Goal: Check status

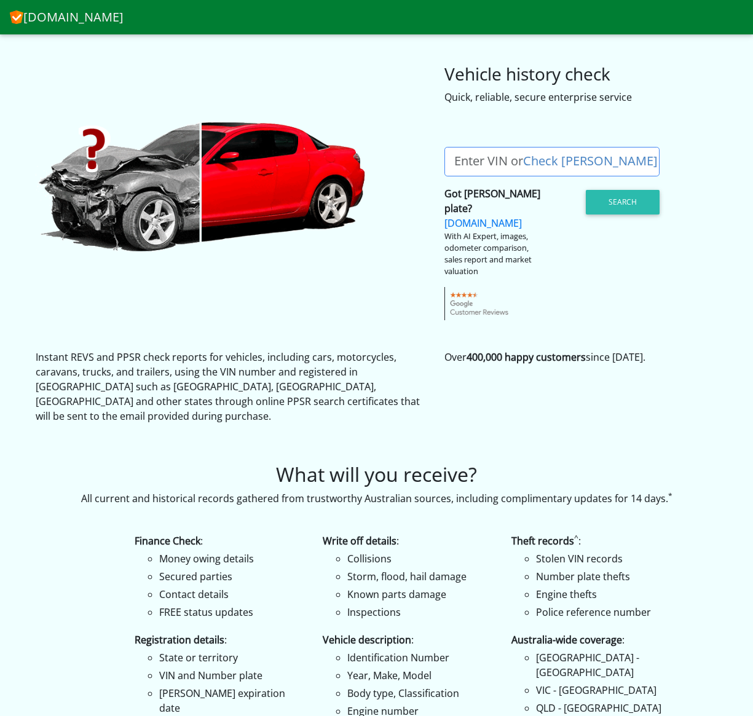
click at [545, 162] on link "Check [PERSON_NAME]" at bounding box center [590, 161] width 135 height 17
drag, startPoint x: 0, startPoint y: 0, endPoint x: 331, endPoint y: 69, distance: 338.1
click at [331, 69] on div "Vehicle history check Quick, reliable, secure enterprise service" at bounding box center [376, 69] width 701 height 70
click at [556, 163] on link "Check [PERSON_NAME]" at bounding box center [590, 161] width 135 height 17
